Goal: Information Seeking & Learning: Learn about a topic

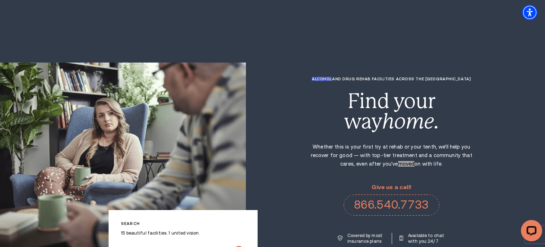
scroll to position [1661, 0]
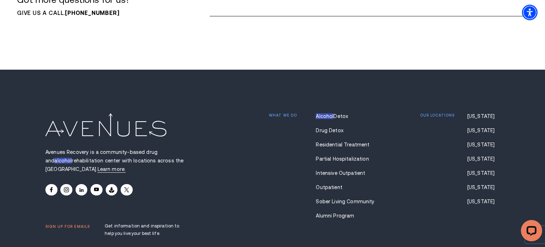
scroll to position [5225, 0]
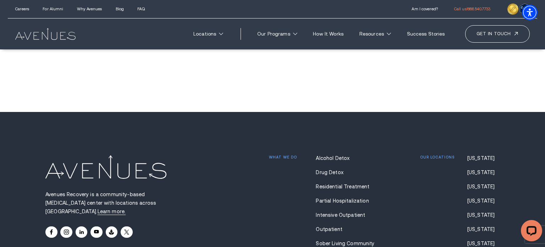
scroll to position [5190, 0]
